Goal: Communication & Community: Participate in discussion

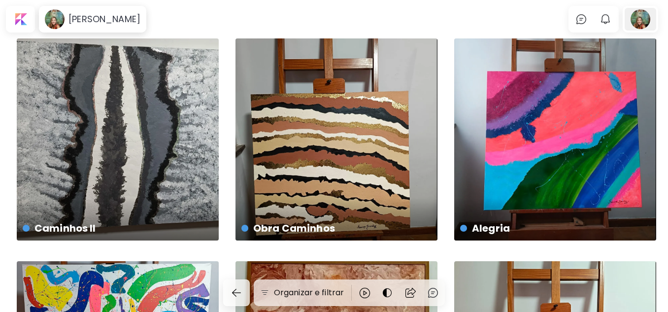
click at [644, 16] on div at bounding box center [641, 19] width 32 height 23
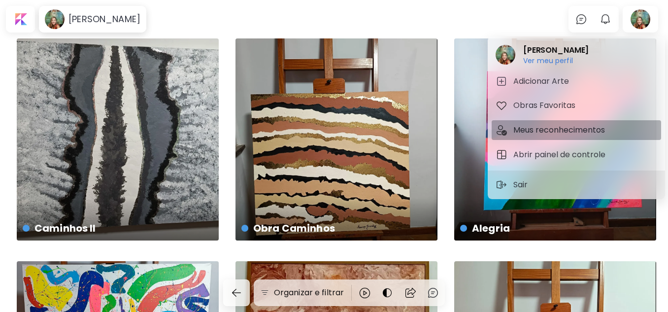
click at [532, 127] on h5 "Meus reconhecimentos" at bounding box center [560, 130] width 95 height 12
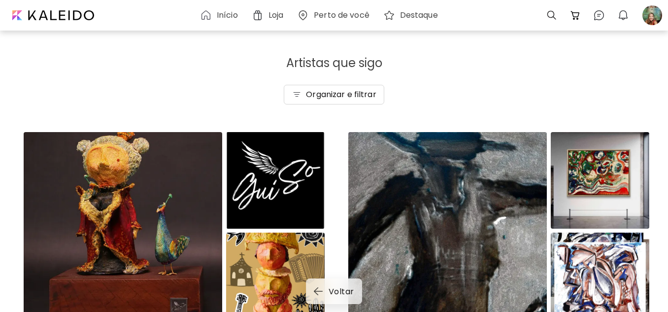
click at [224, 13] on h6 "Início" at bounding box center [227, 15] width 21 height 8
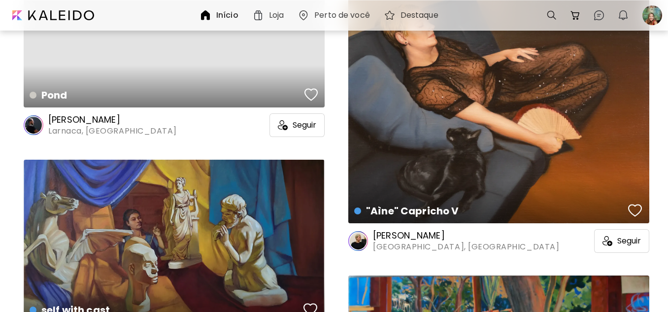
scroll to position [17812, 0]
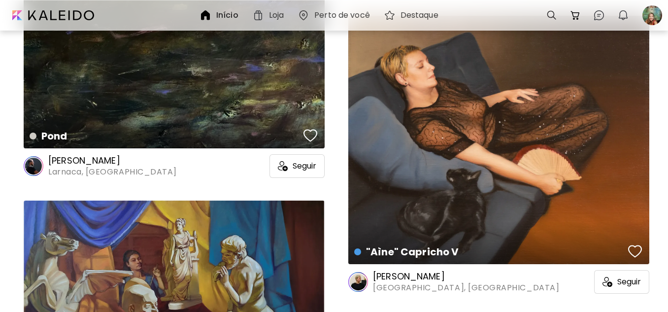
click at [273, 14] on h6 "Loja" at bounding box center [276, 15] width 15 height 8
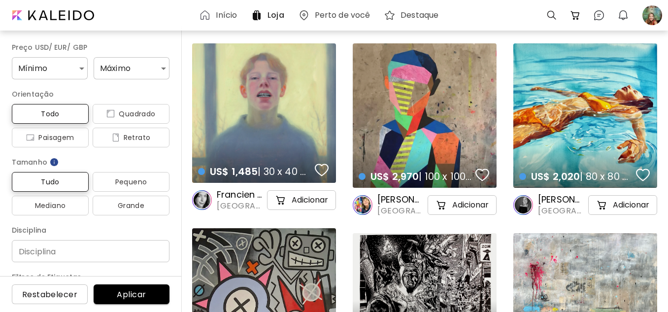
click at [667, 18] on div "Início Loja Perto de você Destaque 0 0 0" at bounding box center [334, 15] width 668 height 31
click at [599, 13] on img at bounding box center [599, 15] width 12 height 12
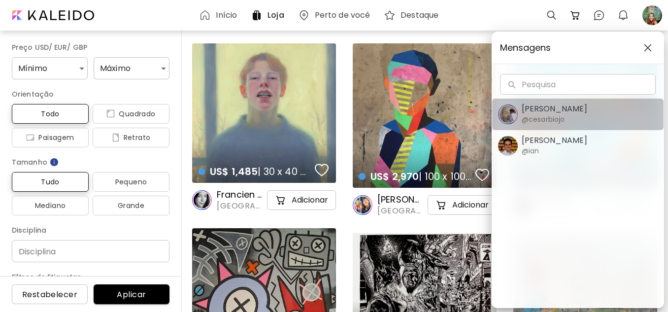
click at [542, 107] on h5 "[PERSON_NAME]" at bounding box center [555, 109] width 66 height 10
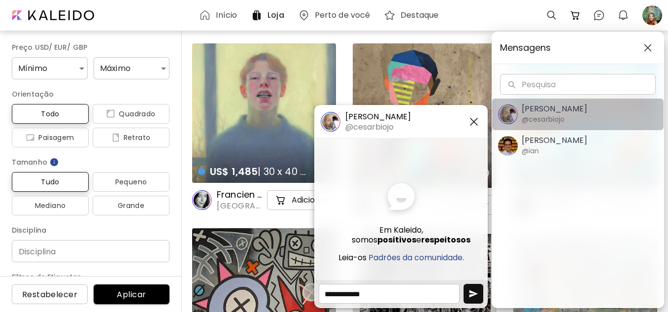
drag, startPoint x: 542, startPoint y: 107, endPoint x: 472, endPoint y: 178, distance: 99.6
click at [472, 178] on body "[PERSON_NAME] @cesarbiojo Em Kaleido, somos positivos e respeitosos Leia-os Pad…" at bounding box center [334, 156] width 668 height 312
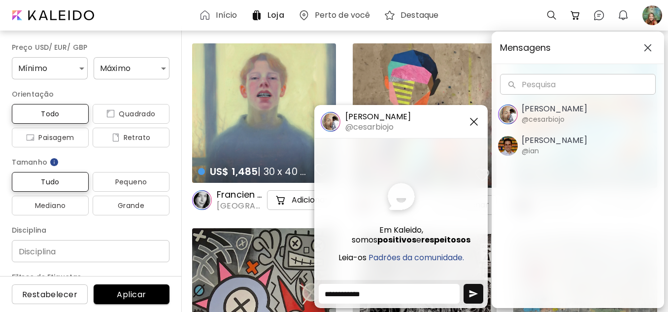
click at [345, 296] on textarea at bounding box center [389, 294] width 141 height 20
click at [361, 292] on textarea at bounding box center [389, 294] width 141 height 20
type textarea "*"
type textarea "*********"
click at [478, 293] on button "button" at bounding box center [474, 294] width 20 height 20
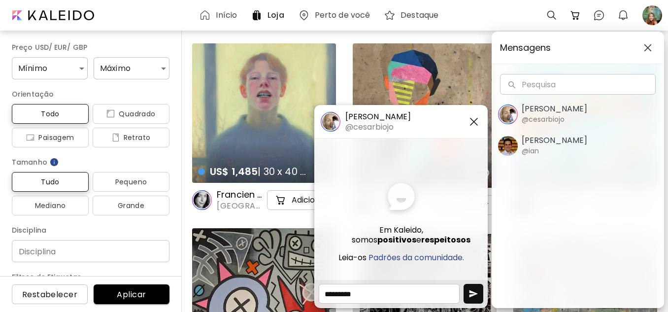
click at [471, 292] on img "button" at bounding box center [474, 294] width 10 height 10
click at [368, 291] on textarea "*********" at bounding box center [389, 294] width 141 height 20
click at [474, 290] on img "button" at bounding box center [474, 294] width 10 height 10
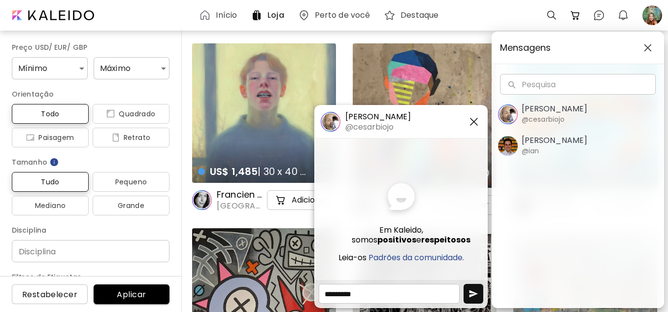
click at [474, 290] on img "button" at bounding box center [474, 294] width 10 height 10
click at [362, 296] on textarea "*********" at bounding box center [389, 294] width 141 height 20
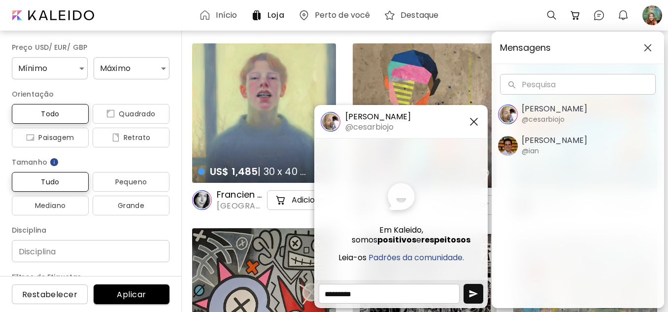
click at [473, 292] on img "button" at bounding box center [474, 294] width 10 height 10
click at [410, 253] on h5 "Padrões da comunidade." at bounding box center [417, 258] width 96 height 10
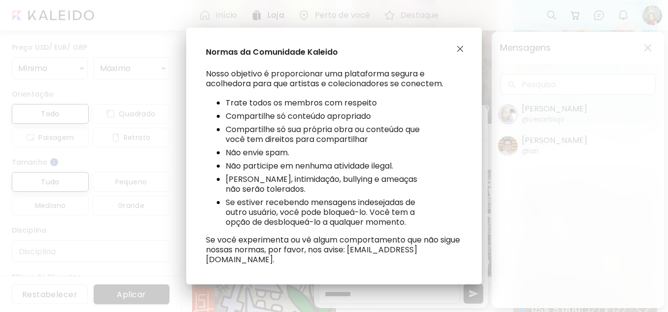
scroll to position [99, 0]
click at [459, 52] on img "button" at bounding box center [460, 49] width 6 height 6
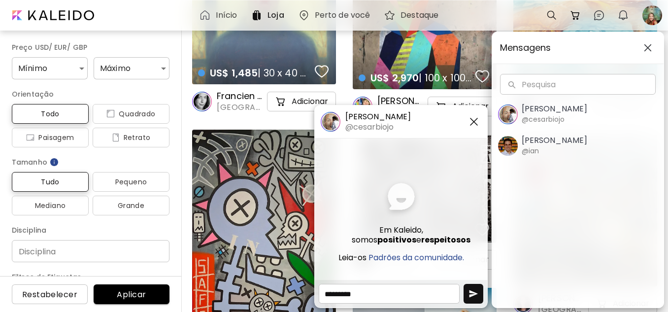
click at [473, 289] on img "button" at bounding box center [474, 294] width 10 height 10
click at [472, 289] on img "button" at bounding box center [474, 294] width 10 height 10
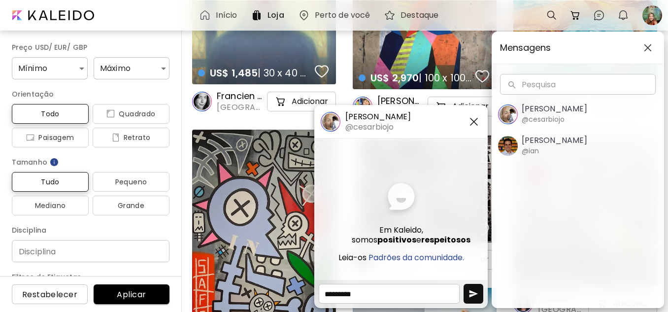
click at [472, 289] on img "button" at bounding box center [474, 294] width 10 height 10
click at [474, 118] on img "button" at bounding box center [474, 122] width 12 height 12
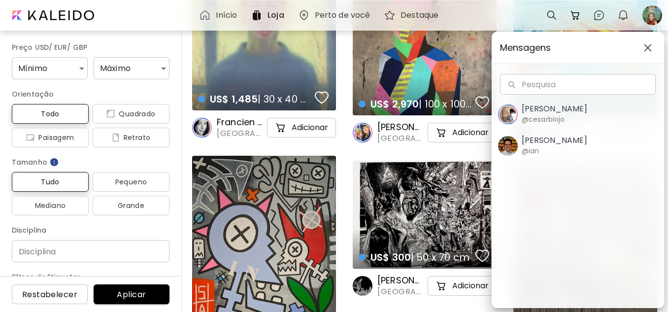
scroll to position [49, 0]
